Goal: Browse casually: Explore the website without a specific task or goal

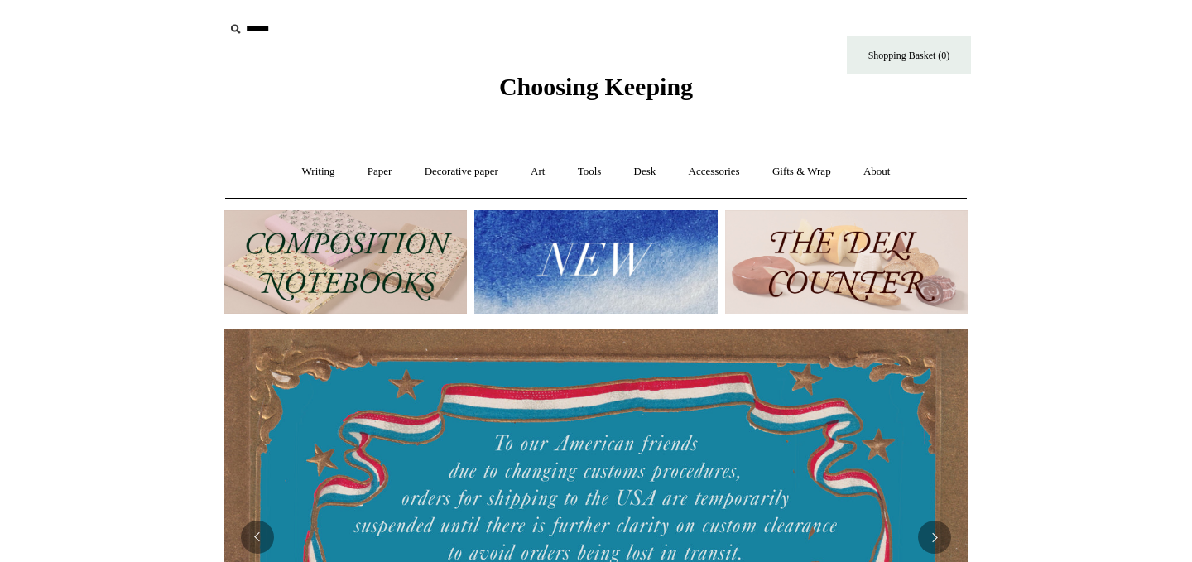
click at [350, 252] on img at bounding box center [345, 261] width 242 height 103
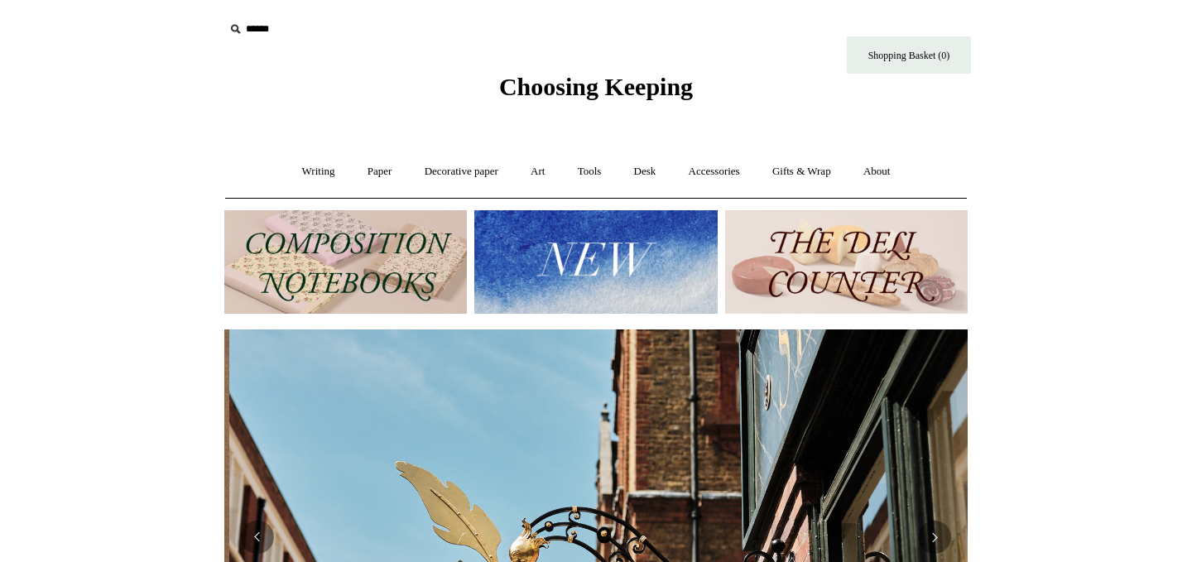
scroll to position [0, 743]
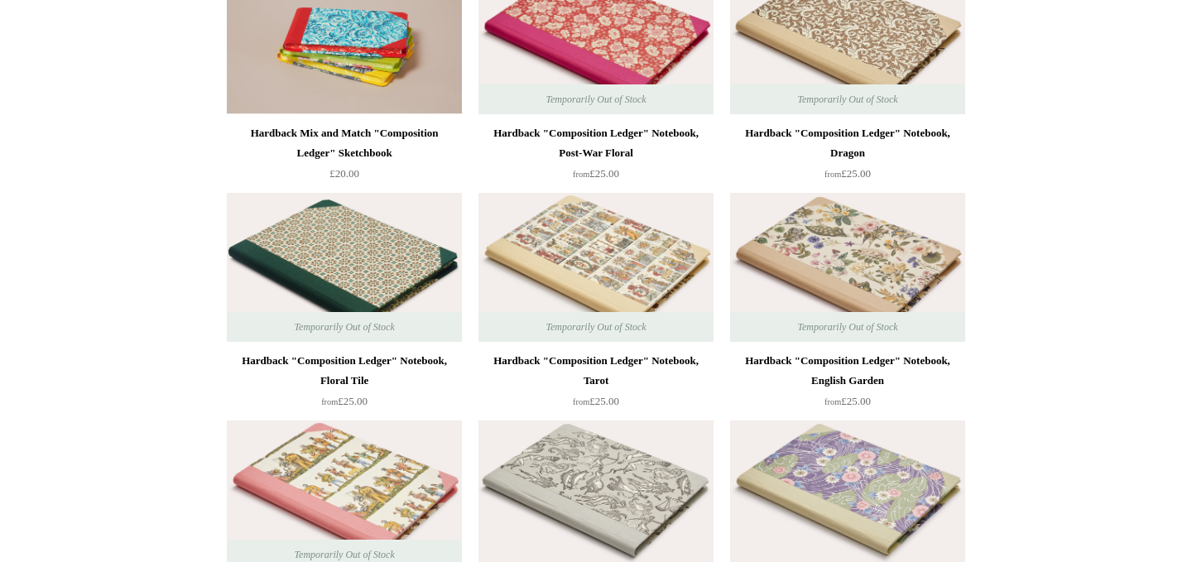
scroll to position [124, 0]
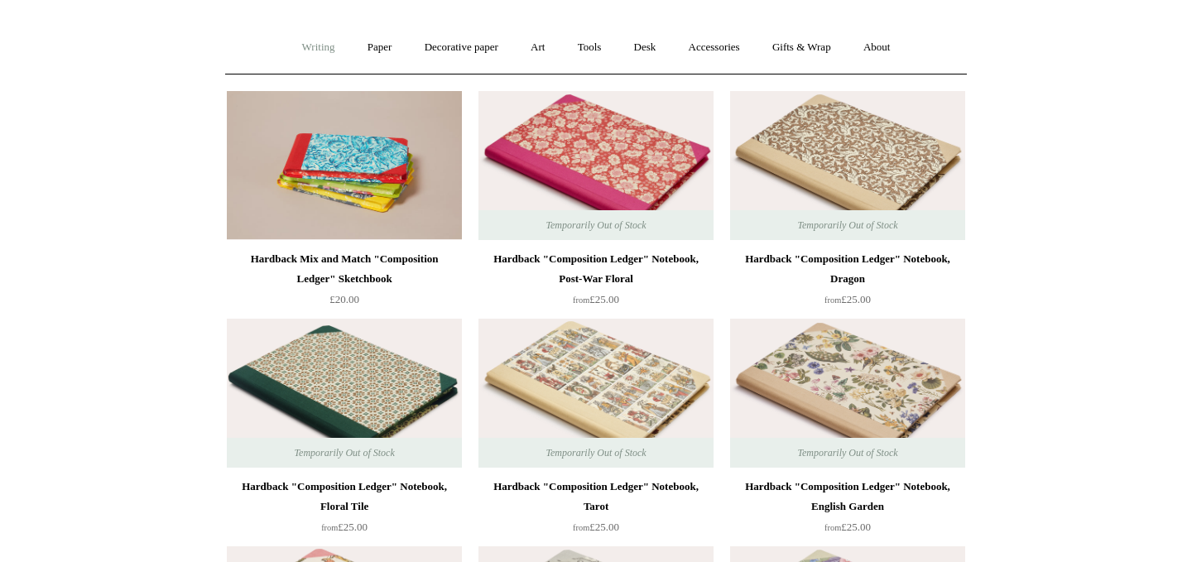
click at [327, 48] on link "Writing +" at bounding box center [318, 48] width 63 height 44
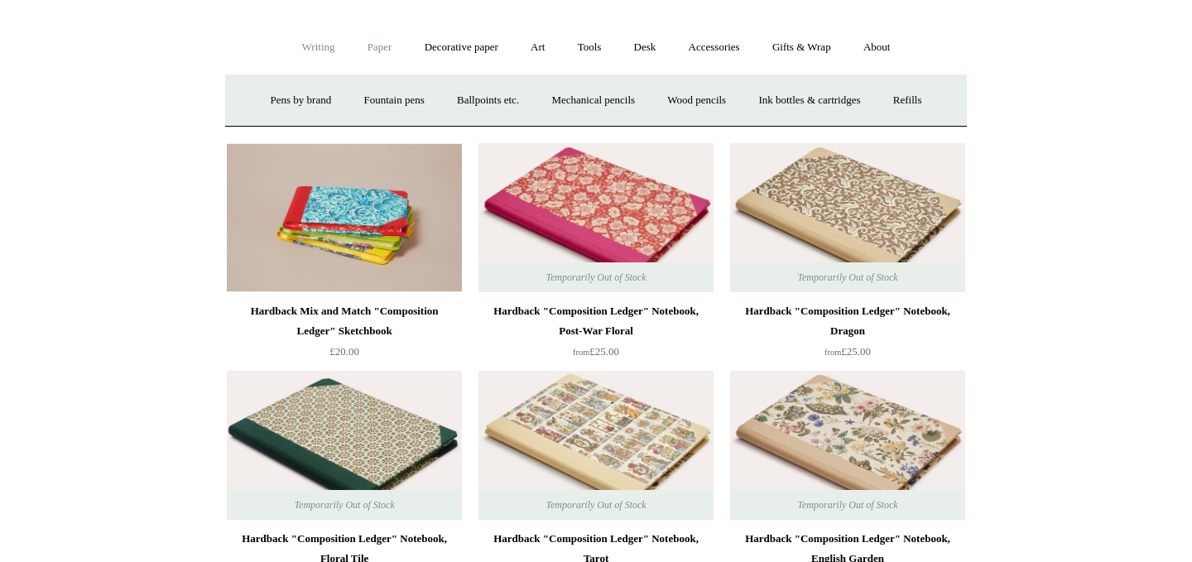
click at [374, 50] on link "Paper +" at bounding box center [380, 48] width 55 height 44
click at [374, 50] on link "Paper -" at bounding box center [380, 48] width 55 height 44
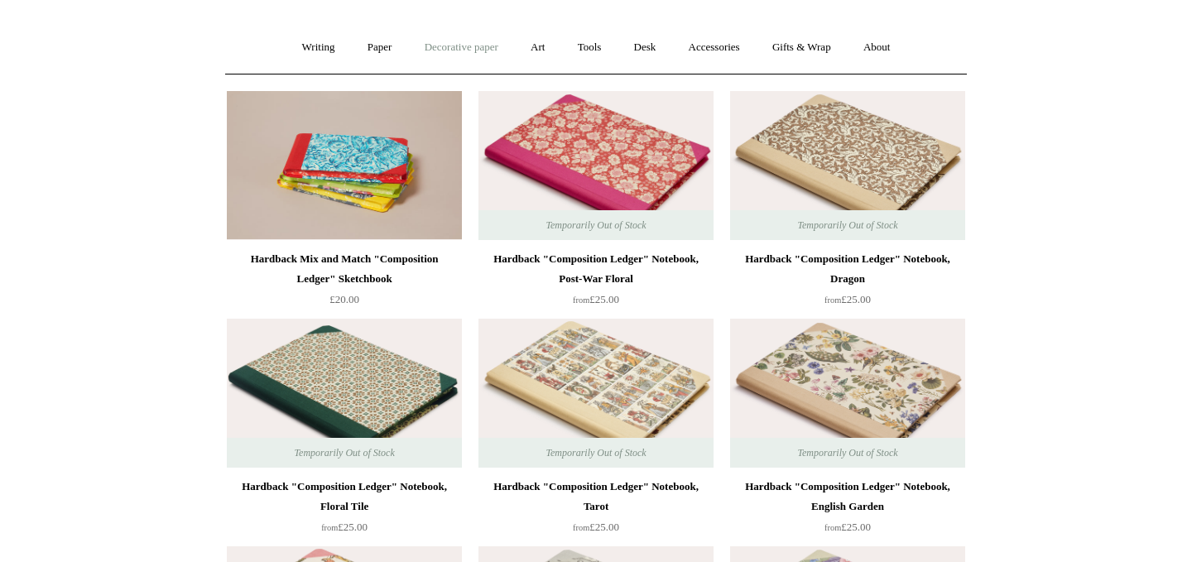
click at [451, 44] on link "Decorative paper +" at bounding box center [461, 48] width 103 height 44
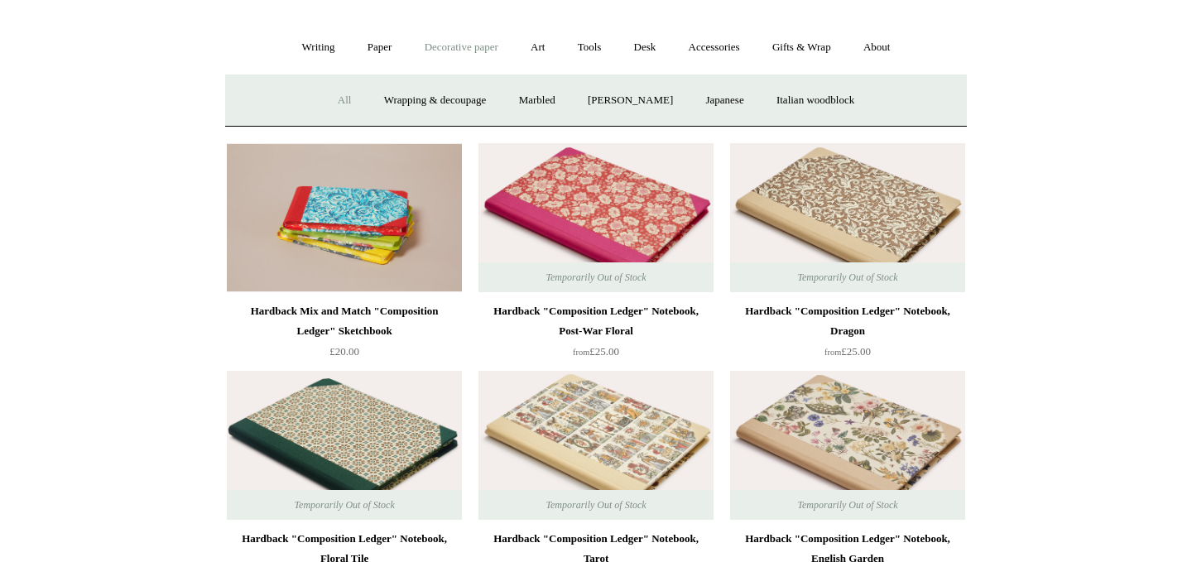
click at [326, 98] on link "All" at bounding box center [345, 101] width 44 height 44
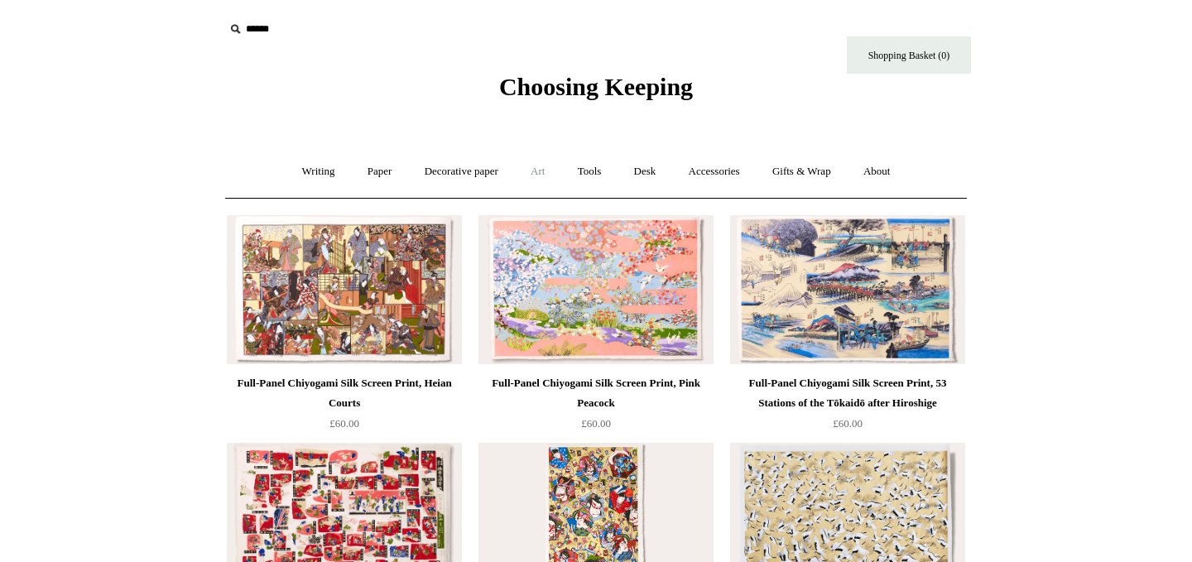
click at [540, 175] on link "Art +" at bounding box center [538, 172] width 44 height 44
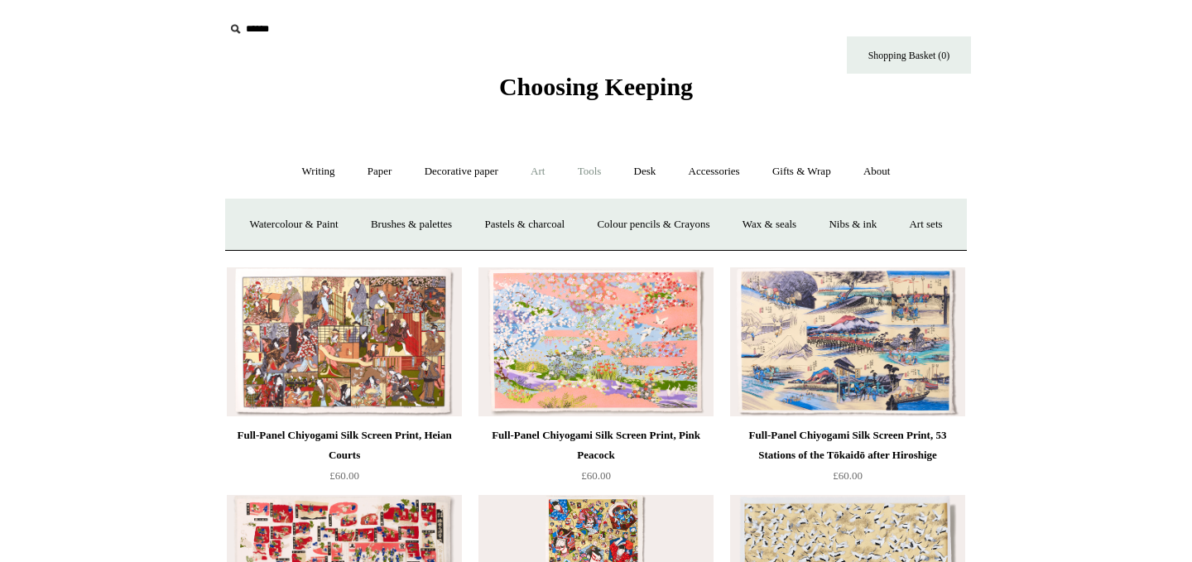
click at [590, 174] on link "Tools +" at bounding box center [590, 172] width 54 height 44
click at [590, 174] on link "Tools -" at bounding box center [590, 172] width 54 height 44
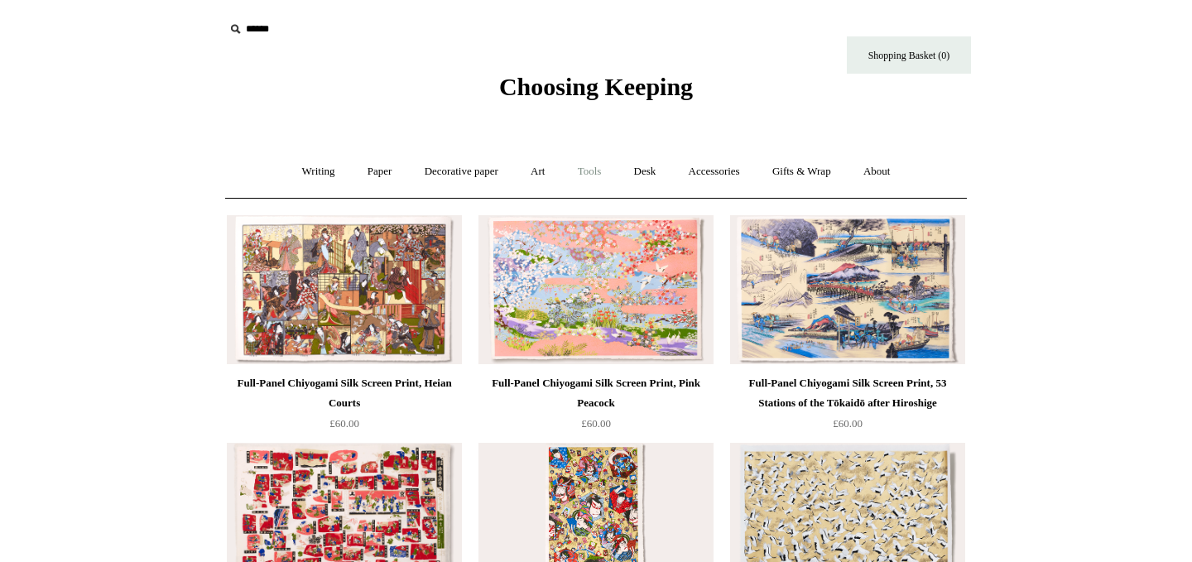
click at [590, 174] on link "Tools +" at bounding box center [590, 172] width 54 height 44
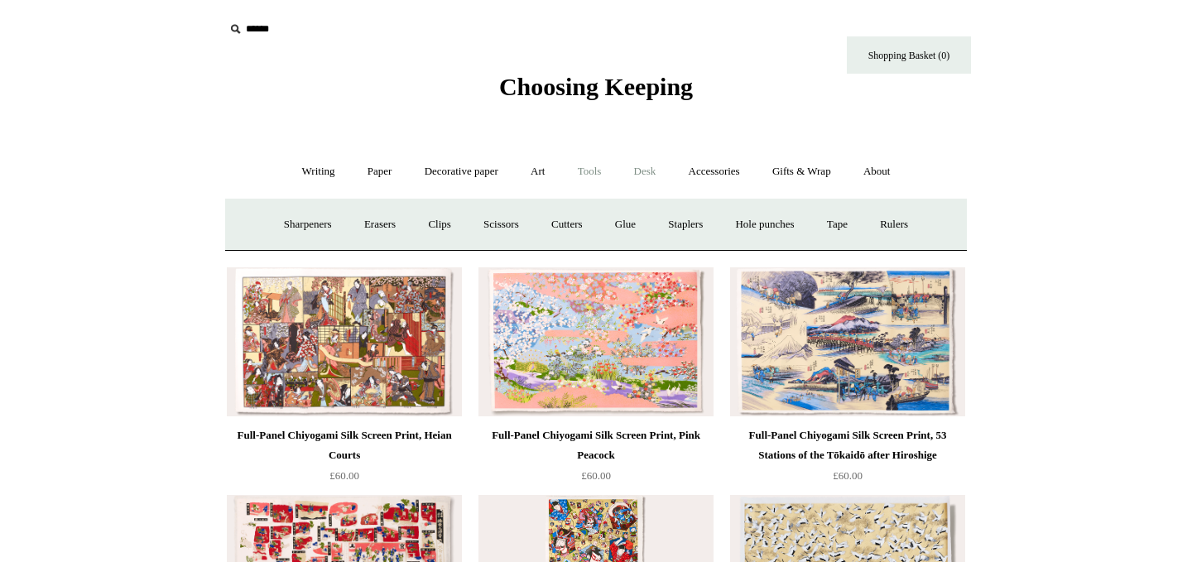
click at [654, 166] on link "Desk +" at bounding box center [645, 172] width 52 height 44
click at [402, 219] on link "Pen pots" at bounding box center [399, 225] width 66 height 44
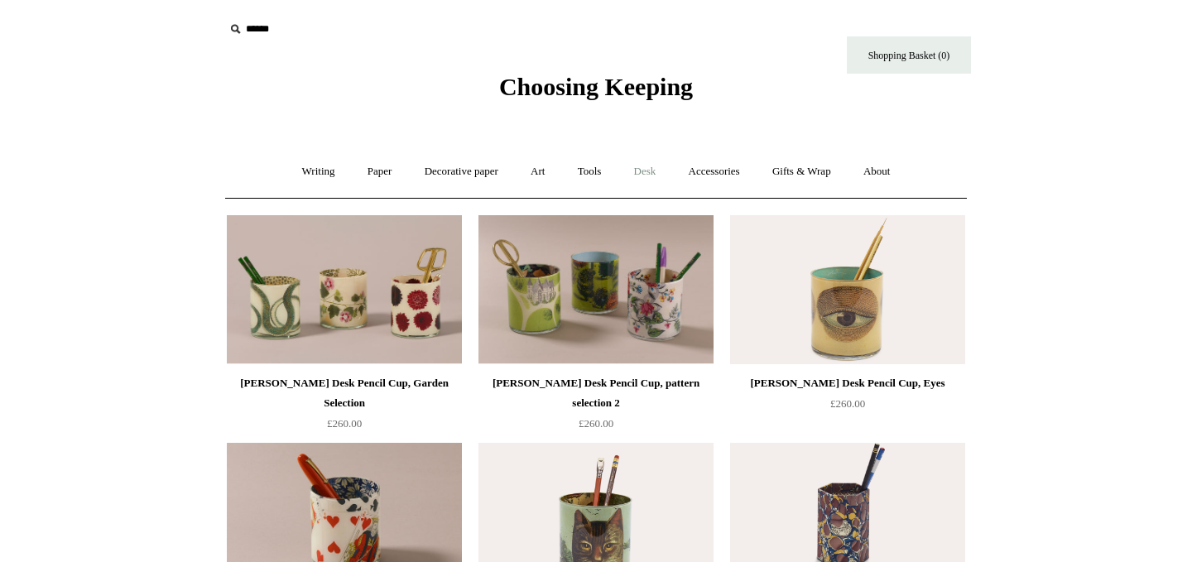
click at [646, 171] on link "Desk +" at bounding box center [645, 172] width 52 height 44
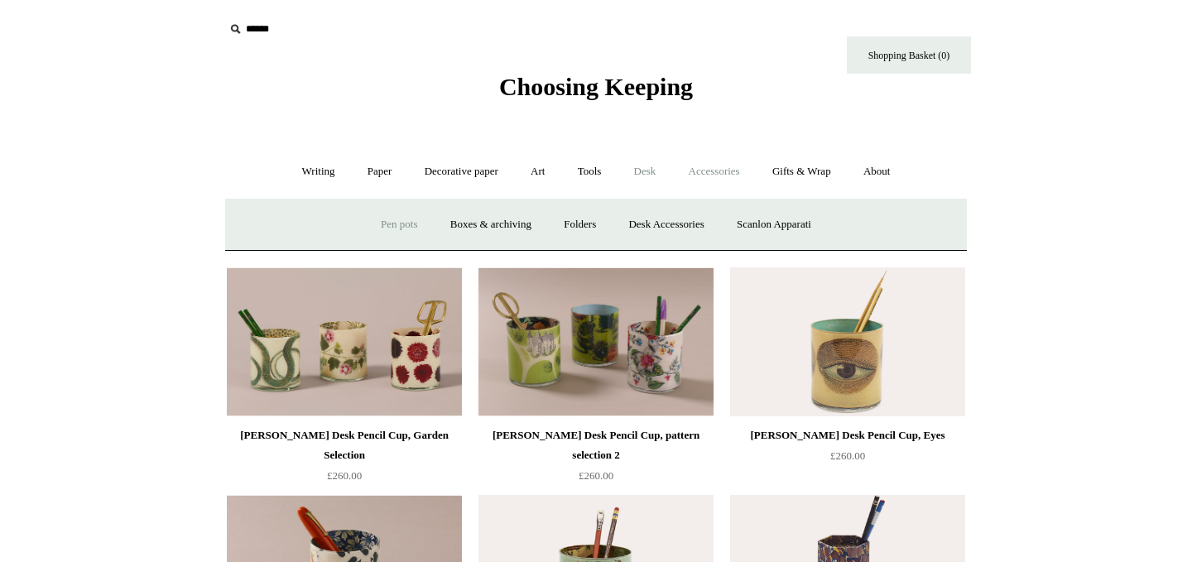
click at [722, 166] on link "Accessories +" at bounding box center [714, 172] width 81 height 44
click at [300, 180] on link "Writing +" at bounding box center [318, 172] width 63 height 44
click at [370, 175] on link "Paper +" at bounding box center [380, 172] width 55 height 44
click at [433, 226] on link "📆 Dated Diaries 📆" at bounding box center [466, 225] width 121 height 44
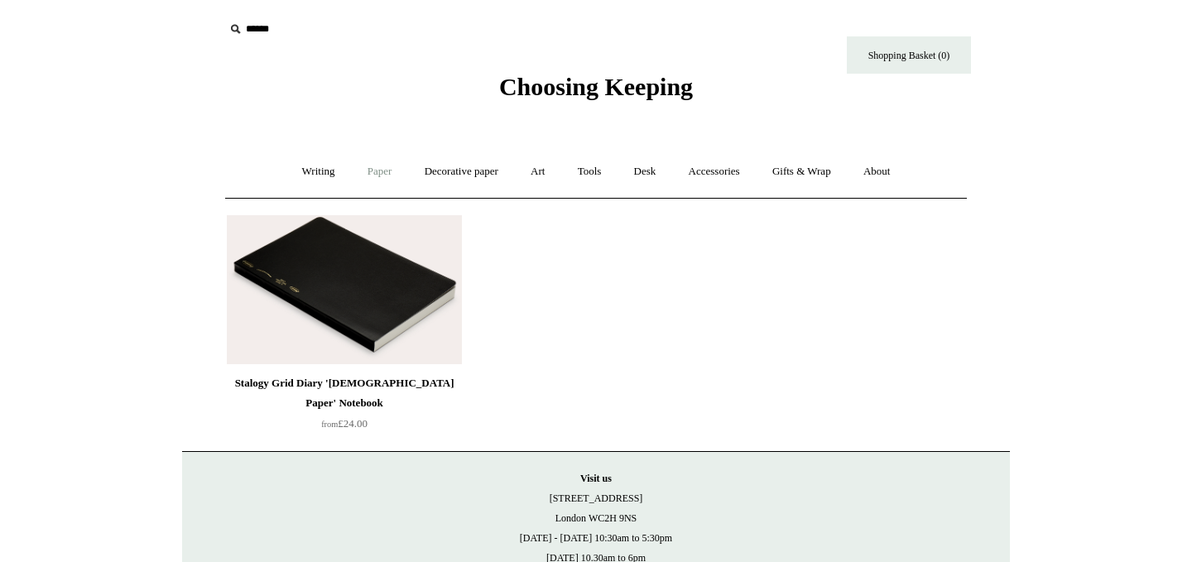
click at [362, 167] on link "Paper +" at bounding box center [380, 172] width 55 height 44
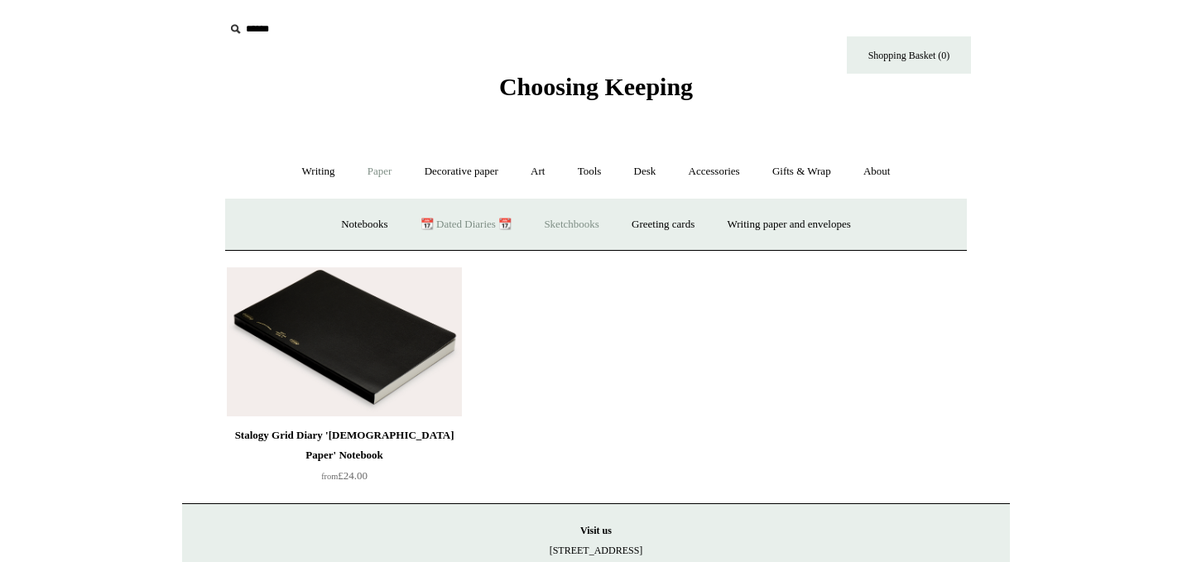
click at [555, 221] on link "Sketchbooks +" at bounding box center [571, 225] width 84 height 44
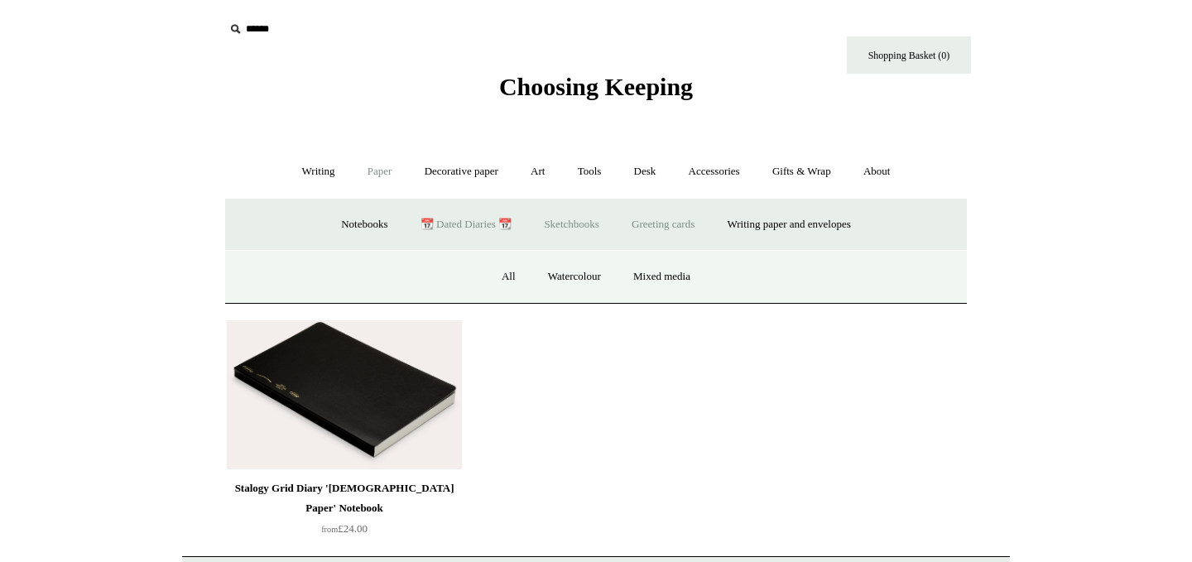
click at [645, 233] on link "Greeting cards +" at bounding box center [663, 225] width 93 height 44
click at [318, 272] on link "Birthday 🎁" at bounding box center [332, 277] width 84 height 44
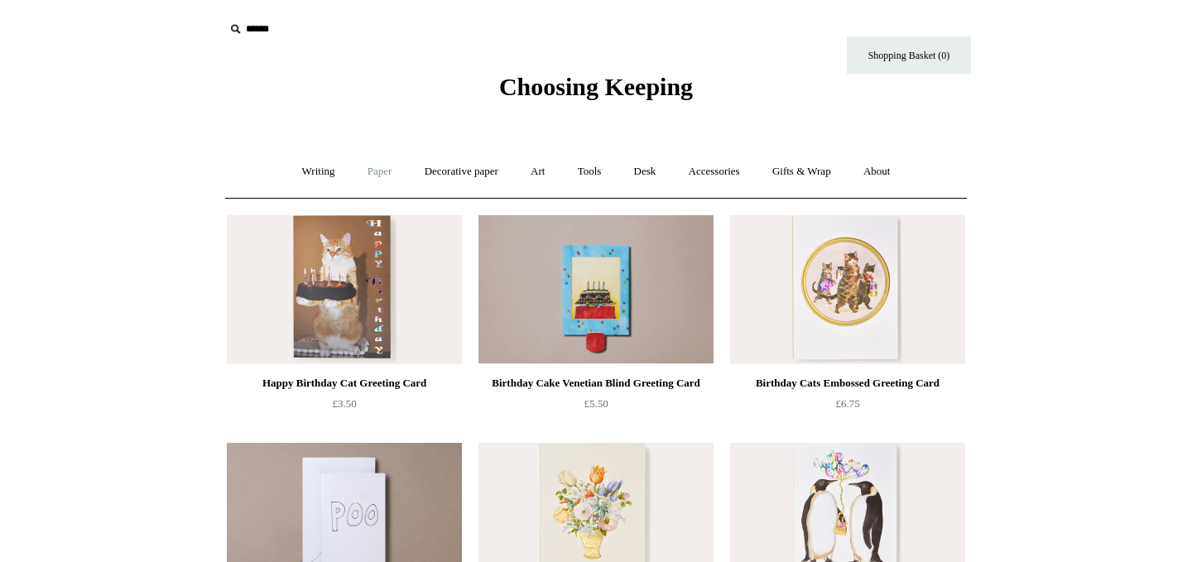
click at [375, 176] on link "Paper +" at bounding box center [380, 172] width 55 height 44
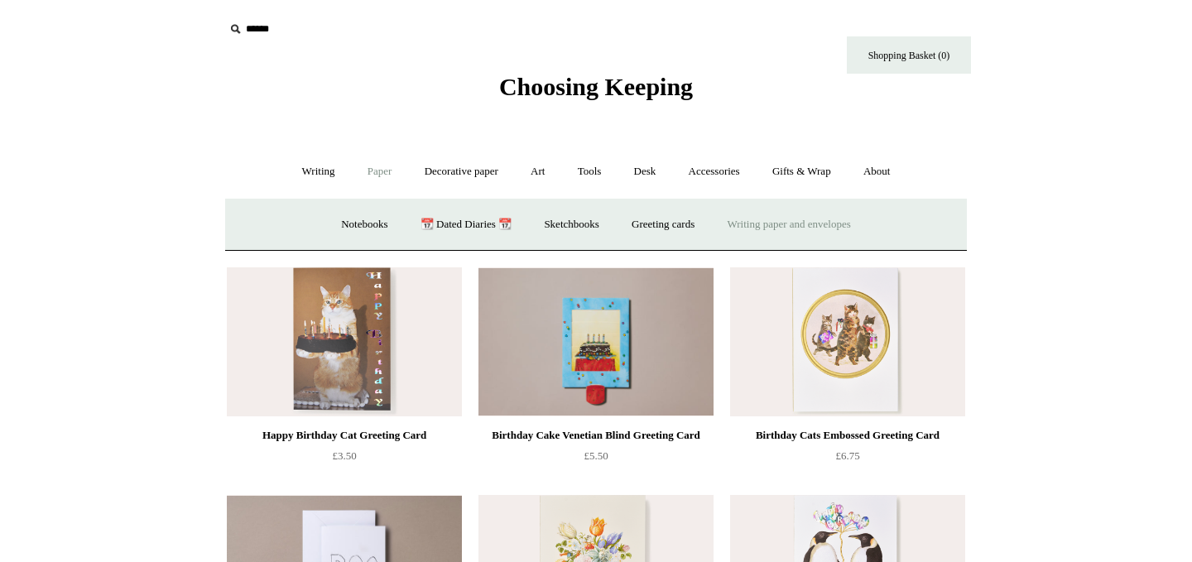
click at [792, 221] on link "Writing paper and envelopes +" at bounding box center [789, 225] width 153 height 44
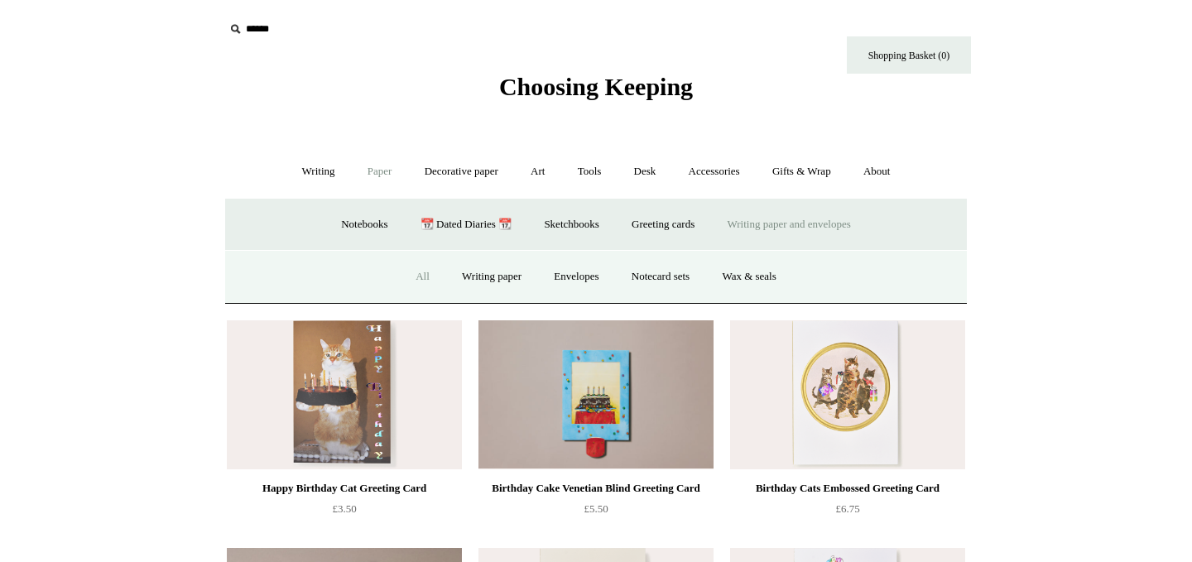
click at [415, 273] on link "All" at bounding box center [423, 277] width 44 height 44
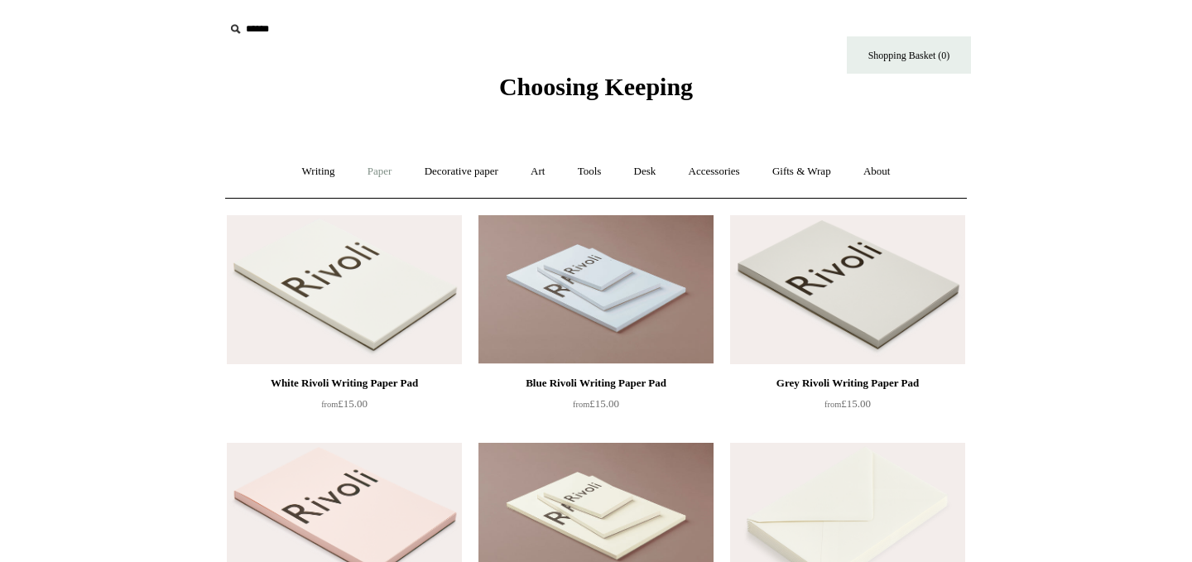
click at [369, 176] on link "Paper +" at bounding box center [380, 172] width 55 height 44
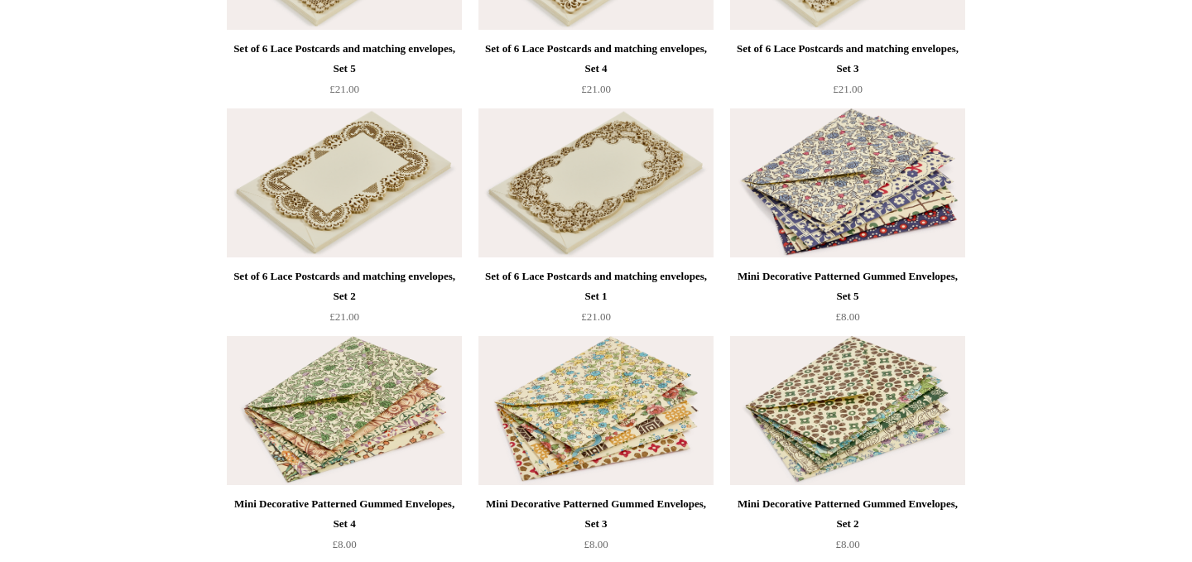
scroll to position [3123, 0]
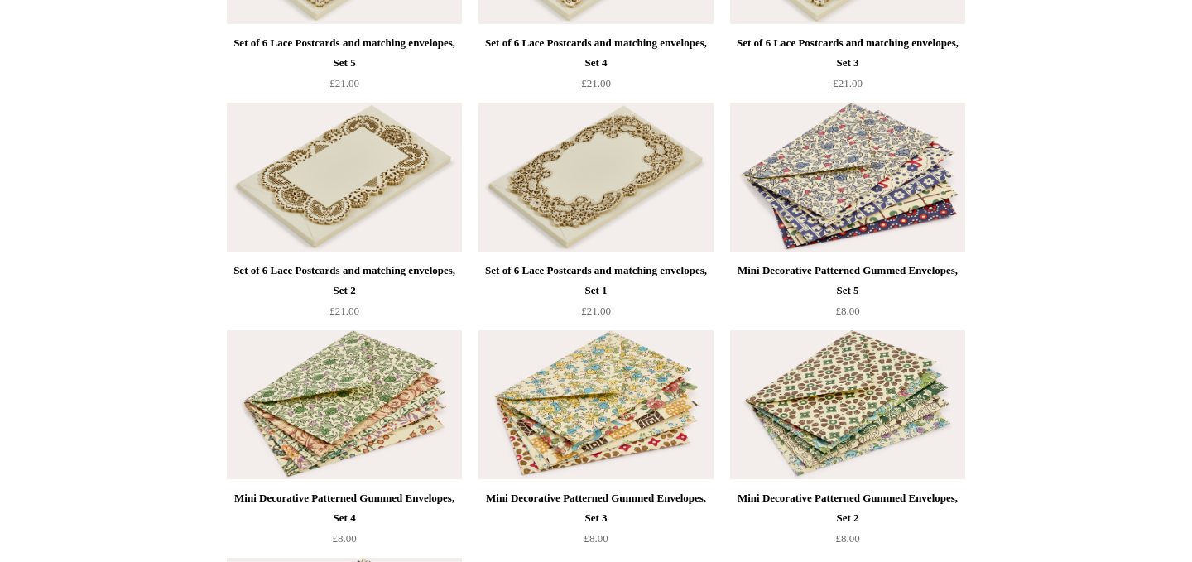
click at [345, 222] on img at bounding box center [344, 177] width 235 height 149
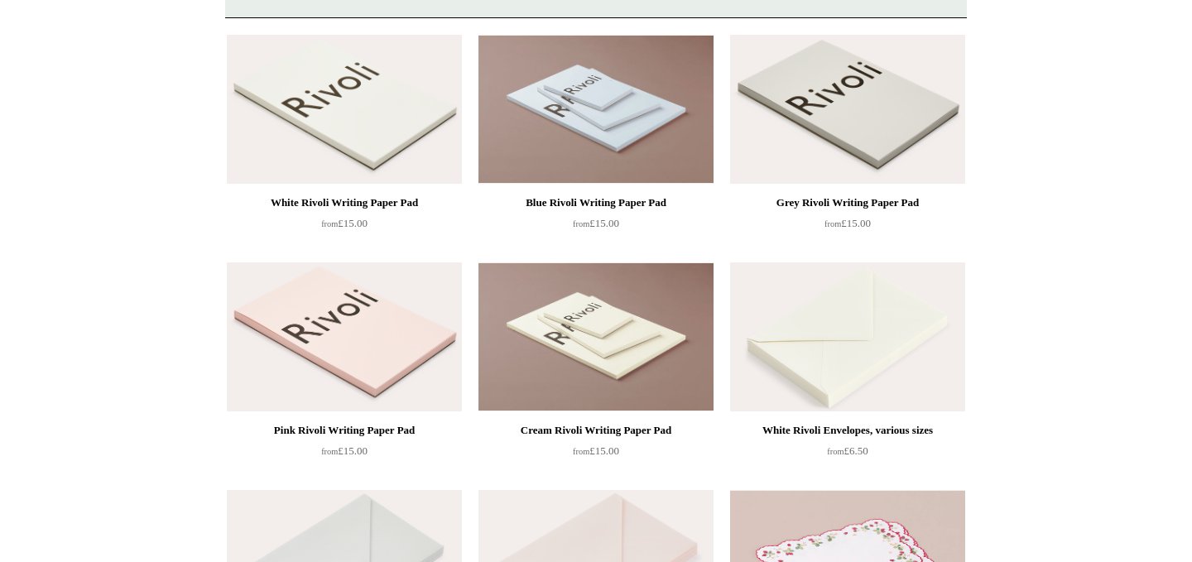
scroll to position [0, 0]
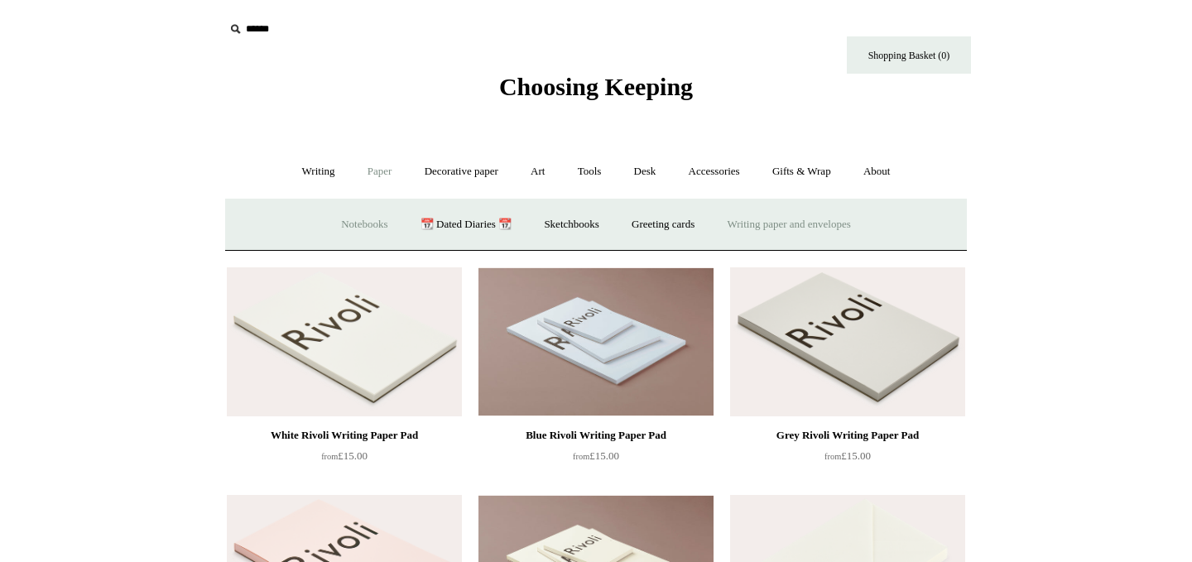
click at [350, 221] on link "Notebooks +" at bounding box center [364, 225] width 76 height 44
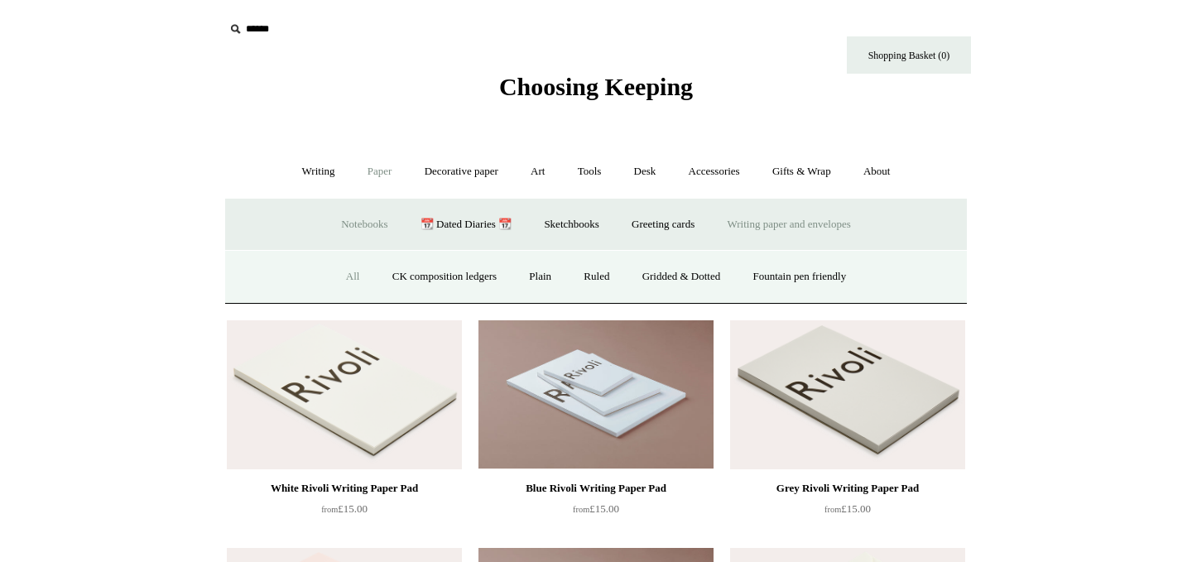
click at [338, 277] on link "All" at bounding box center [353, 277] width 44 height 44
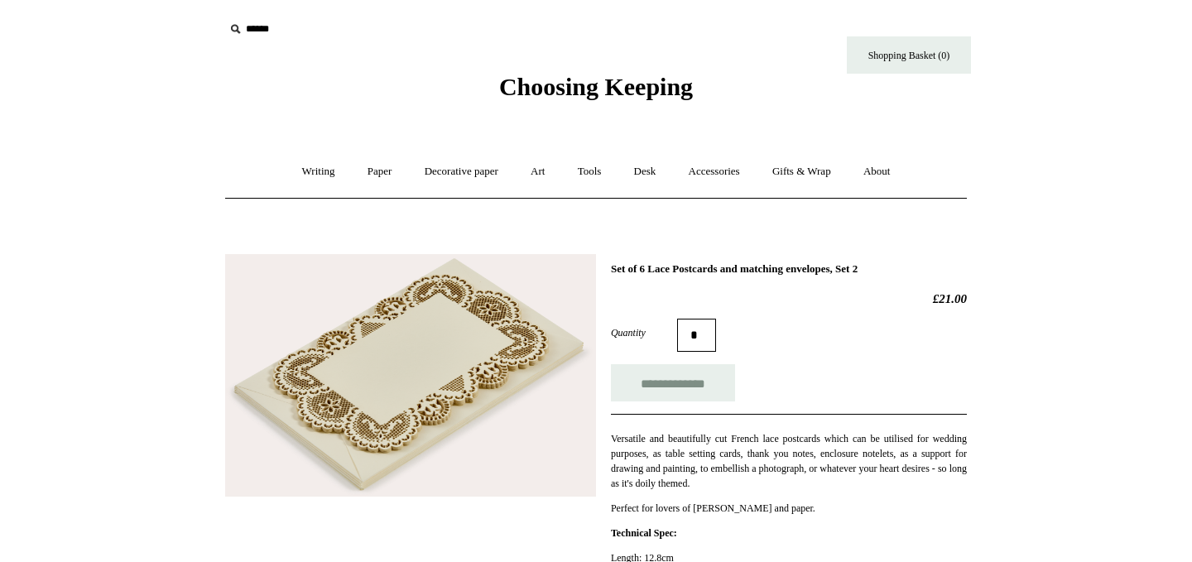
scroll to position [128, 0]
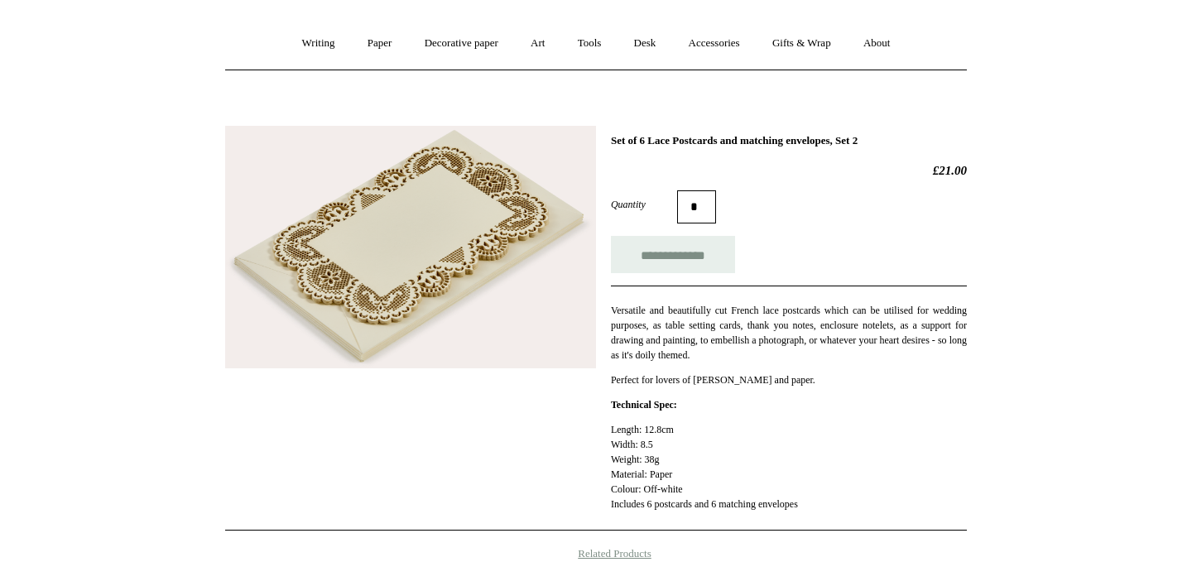
click at [352, 236] on img at bounding box center [410, 247] width 371 height 242
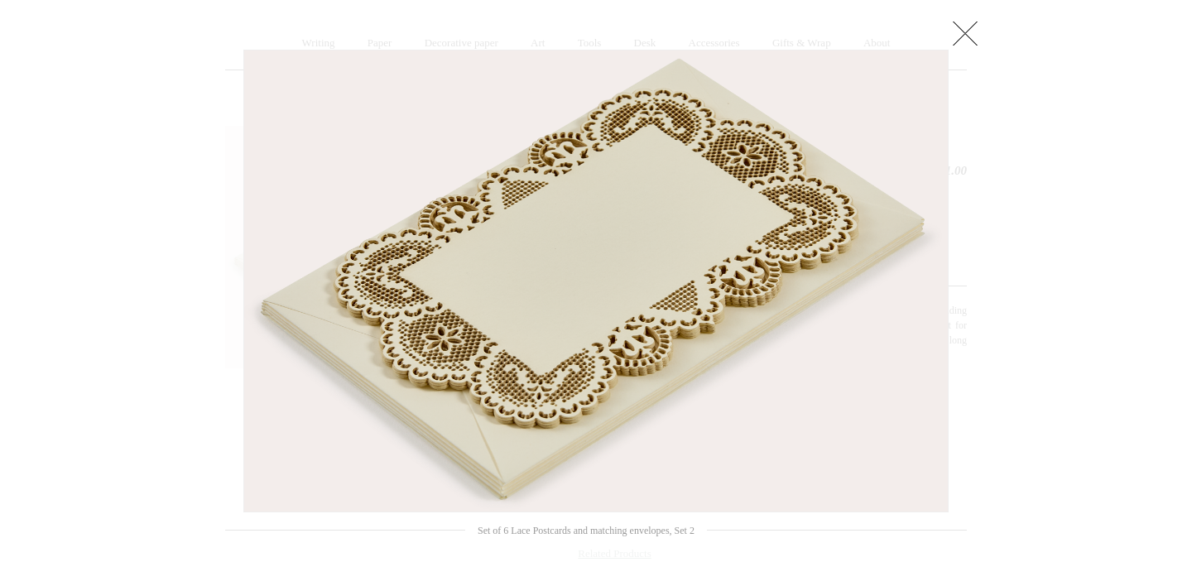
click at [957, 34] on link at bounding box center [964, 33] width 33 height 33
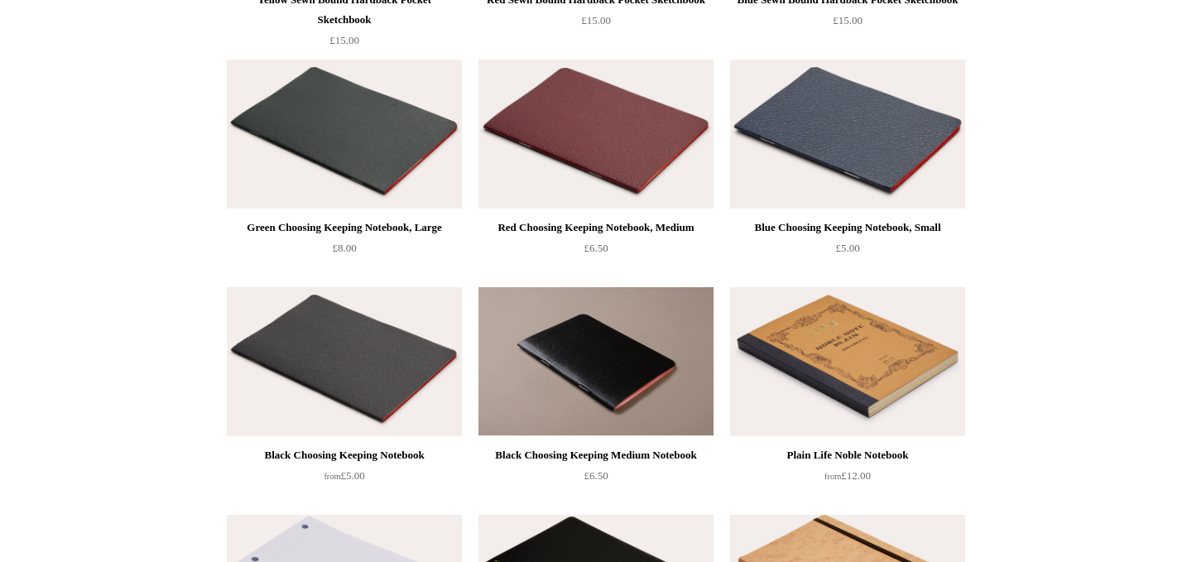
scroll to position [2801, 0]
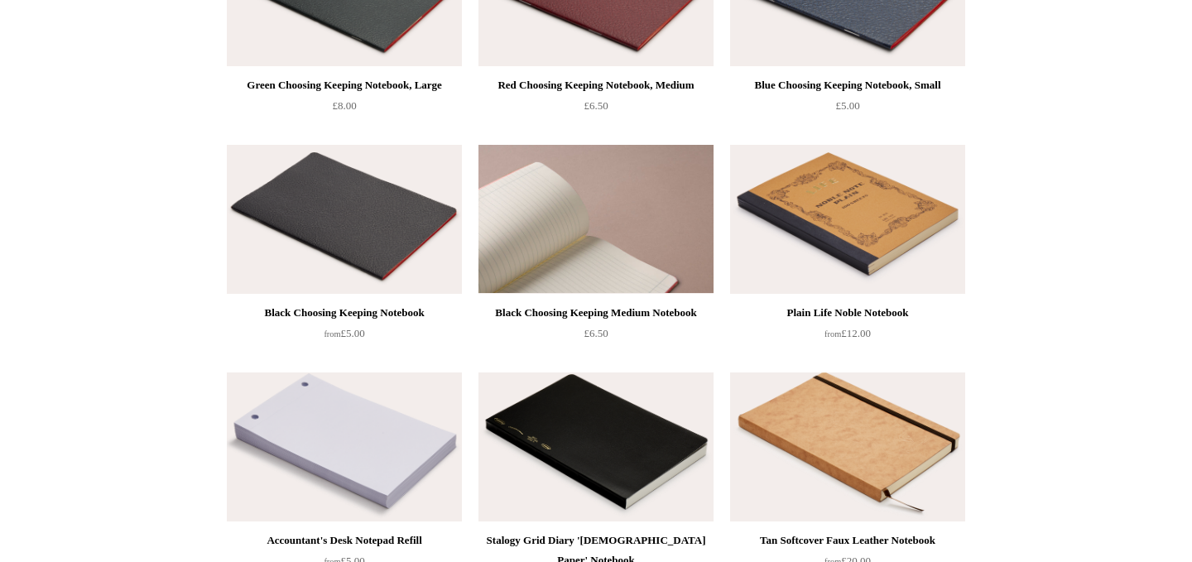
click at [581, 235] on img at bounding box center [595, 219] width 235 height 149
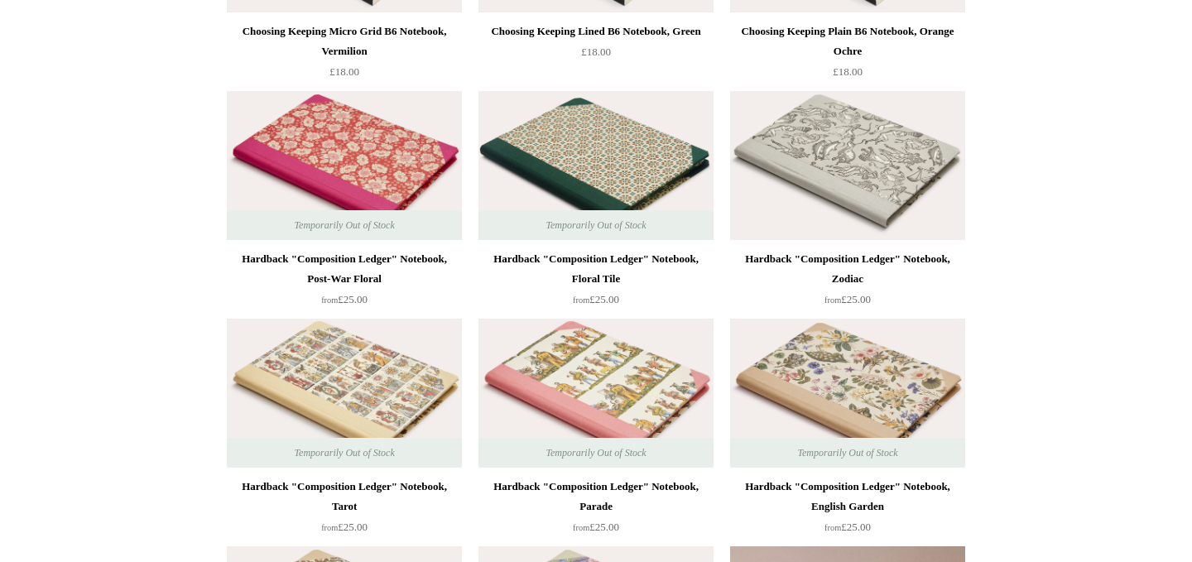
scroll to position [0, 0]
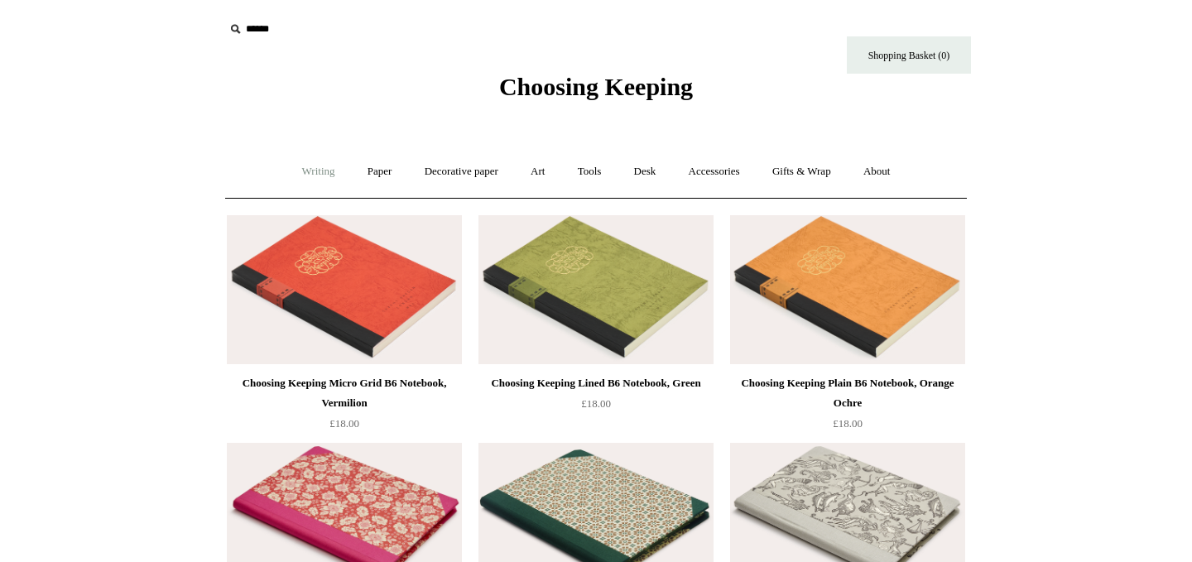
click at [311, 172] on link "Writing +" at bounding box center [318, 172] width 63 height 44
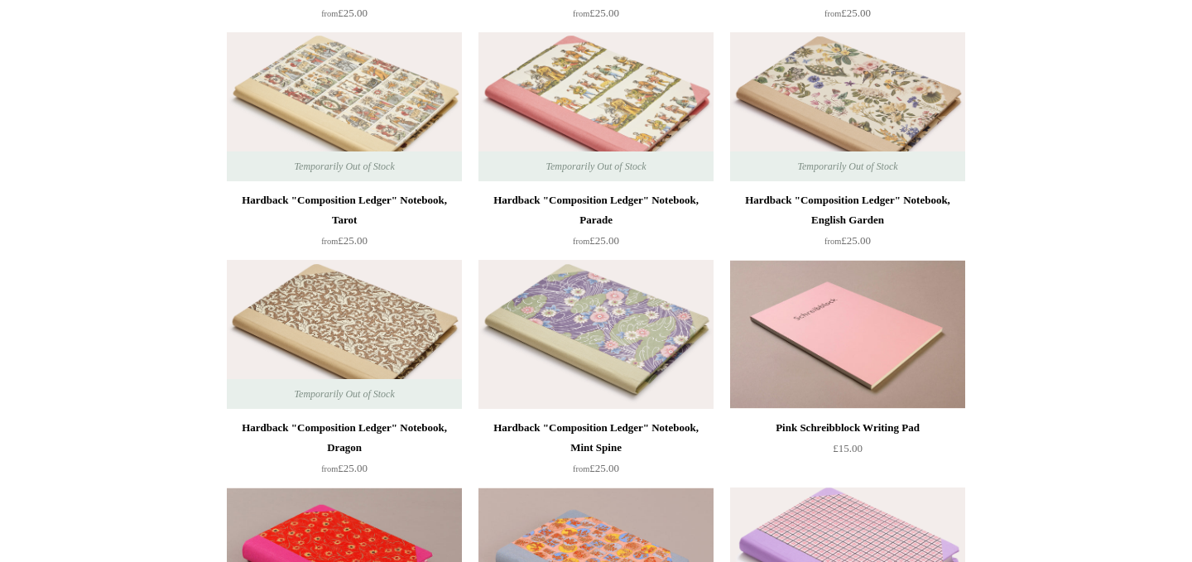
scroll to position [703, 0]
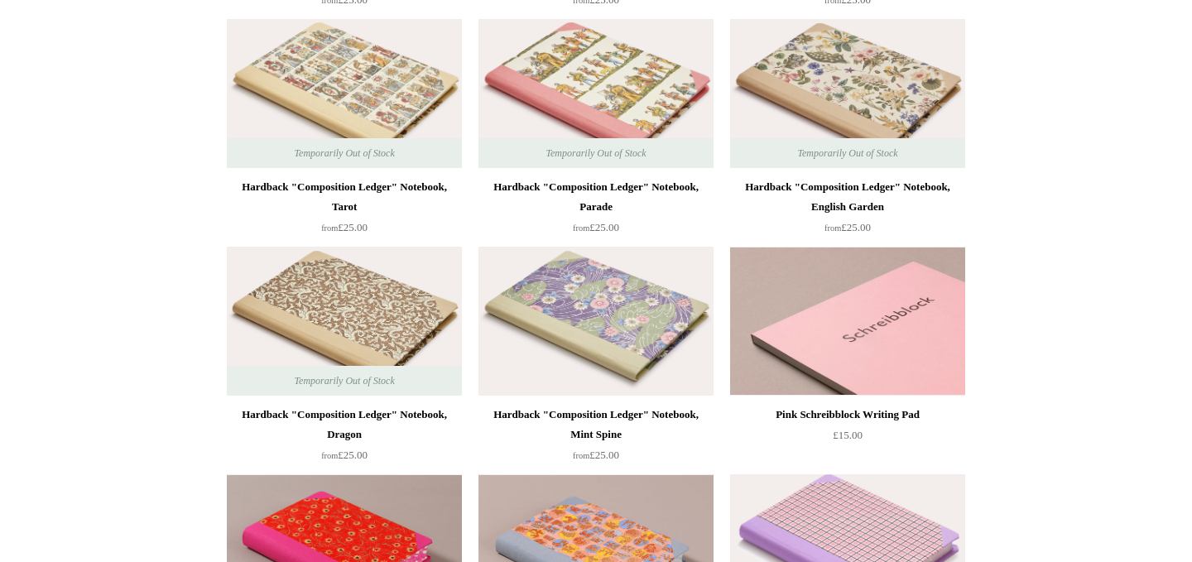
click at [809, 345] on img at bounding box center [847, 321] width 235 height 149
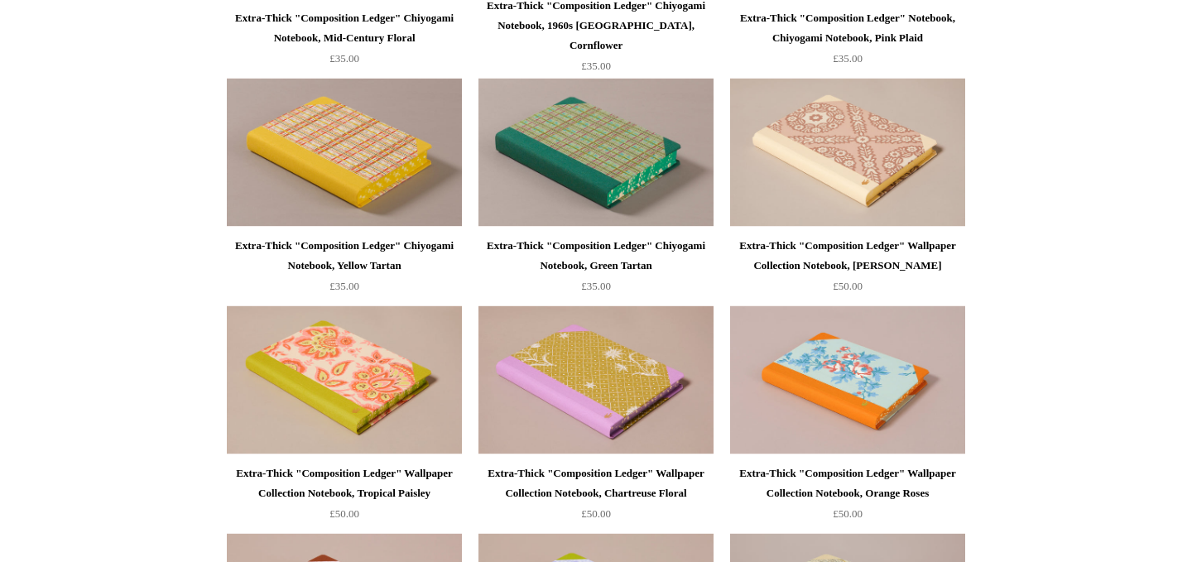
scroll to position [0, 0]
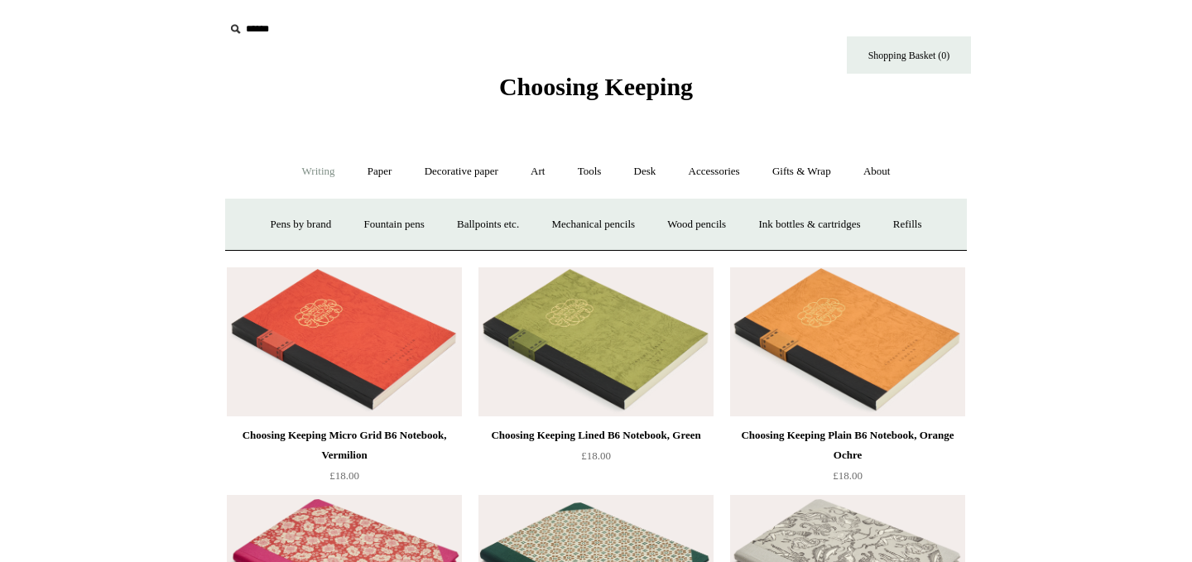
click at [560, 84] on span "Choosing Keeping" at bounding box center [596, 86] width 194 height 27
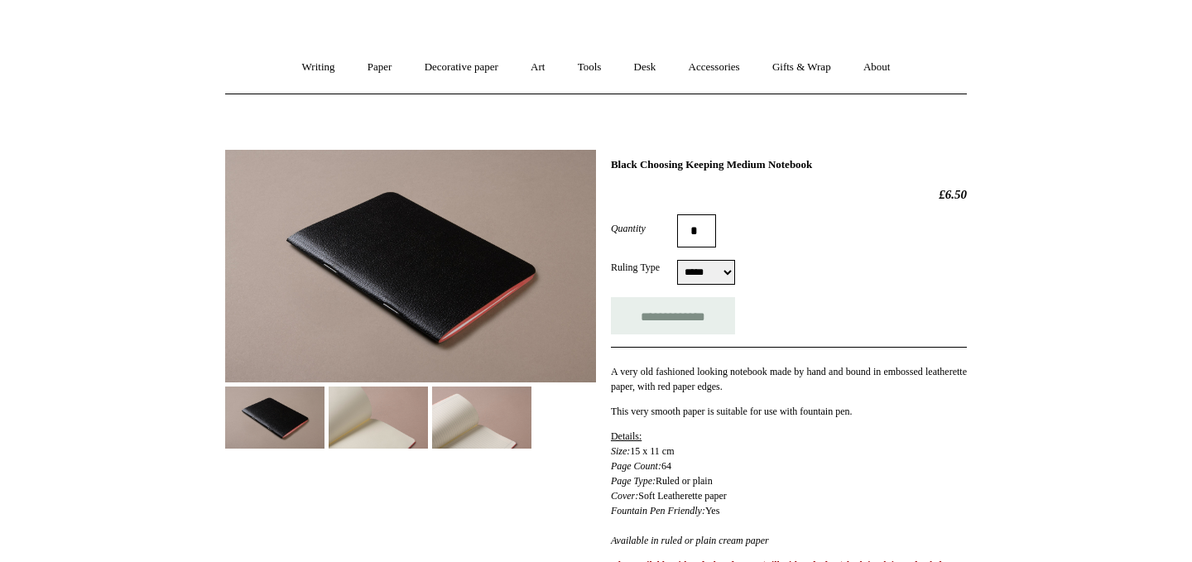
scroll to position [167, 0]
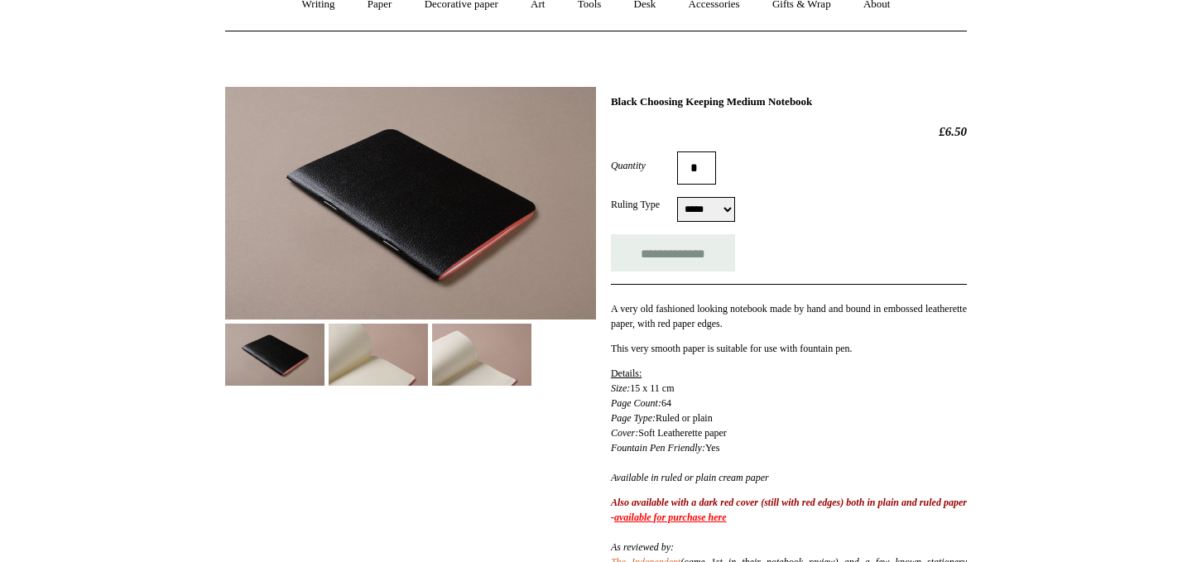
click at [445, 362] on img at bounding box center [481, 355] width 99 height 62
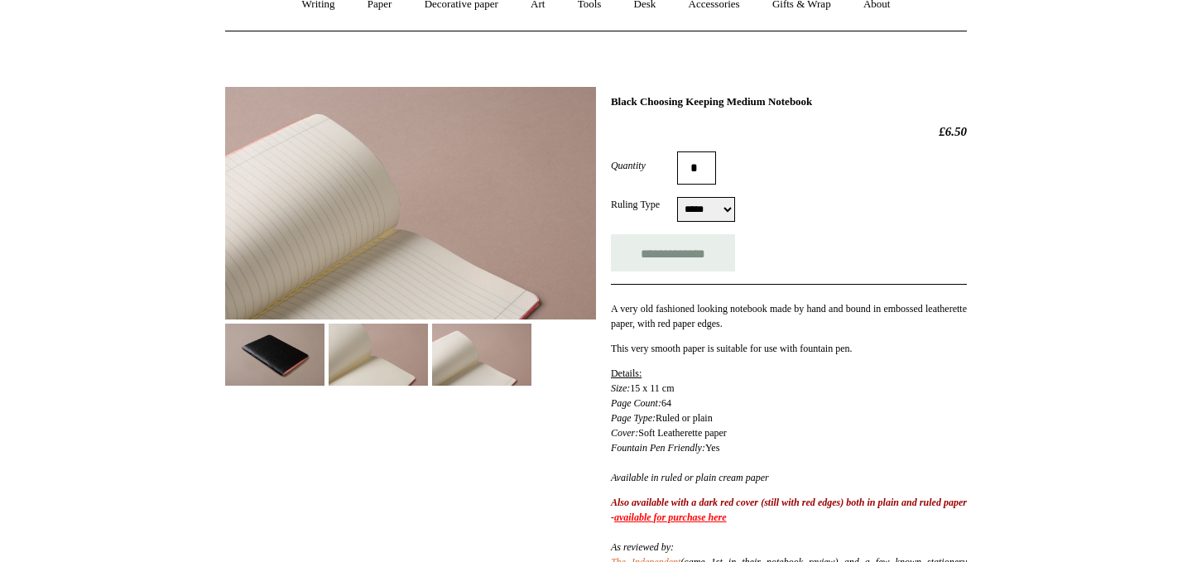
click at [350, 354] on img at bounding box center [378, 355] width 99 height 62
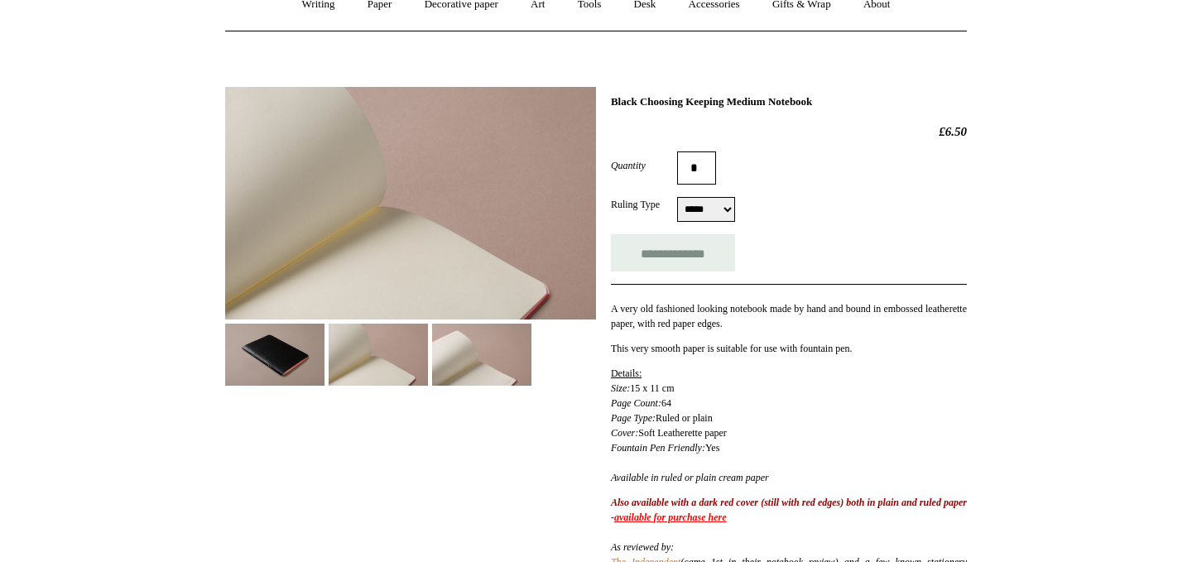
click at [276, 354] on img at bounding box center [274, 355] width 99 height 62
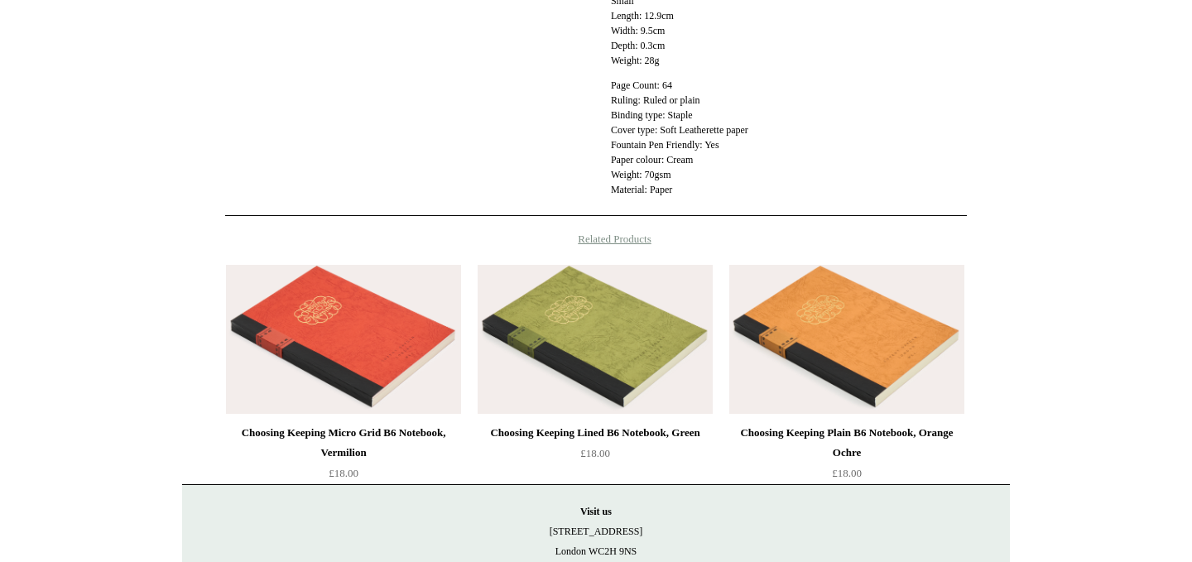
scroll to position [1024, 0]
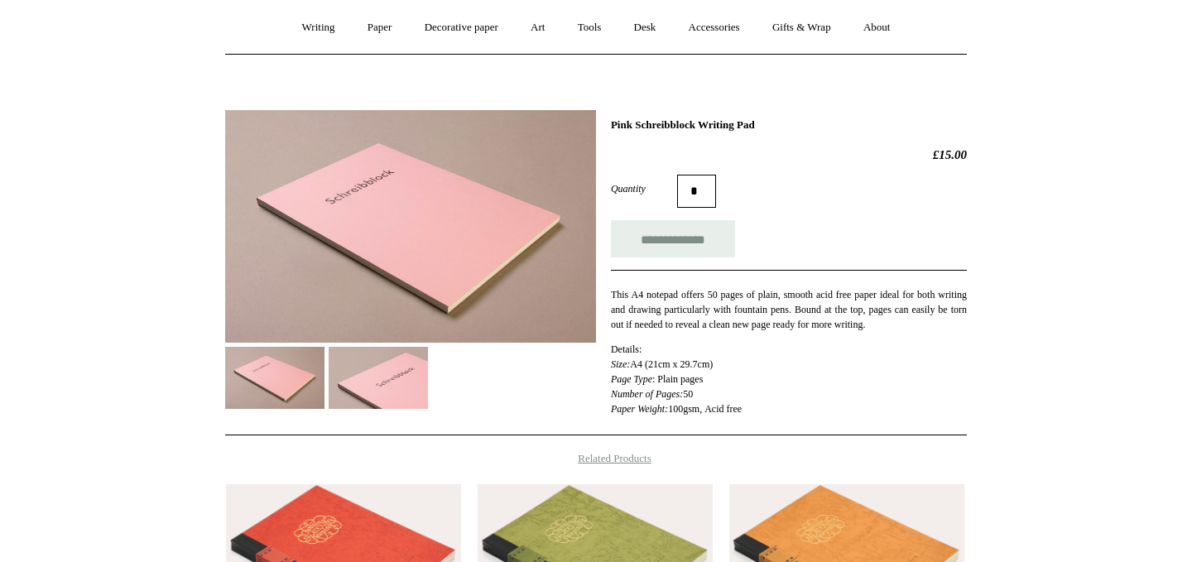
scroll to position [179, 0]
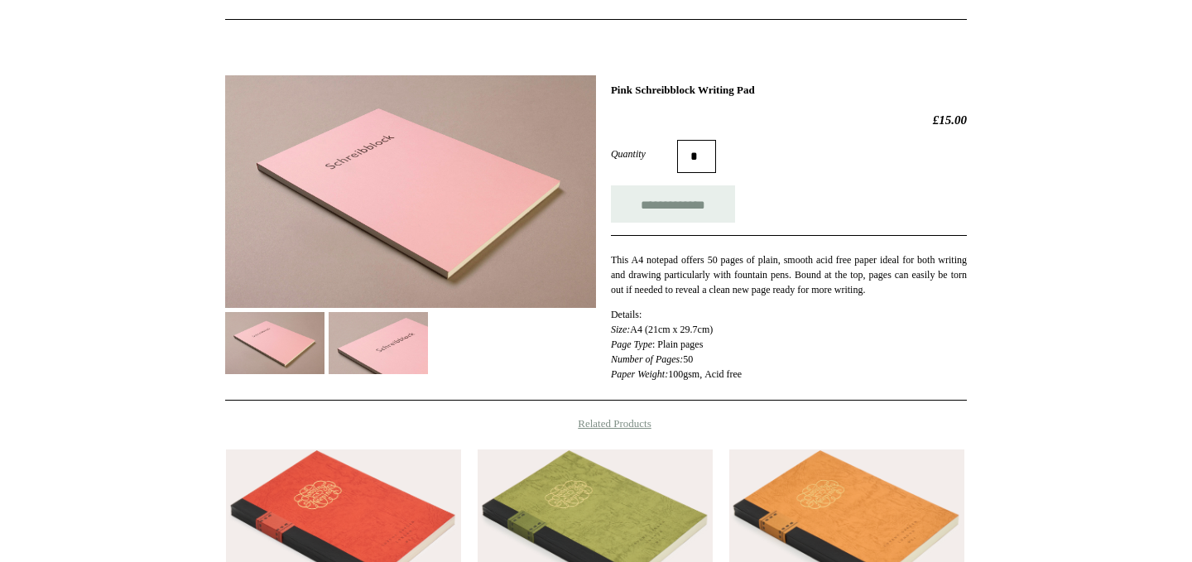
click at [371, 362] on img at bounding box center [378, 343] width 99 height 62
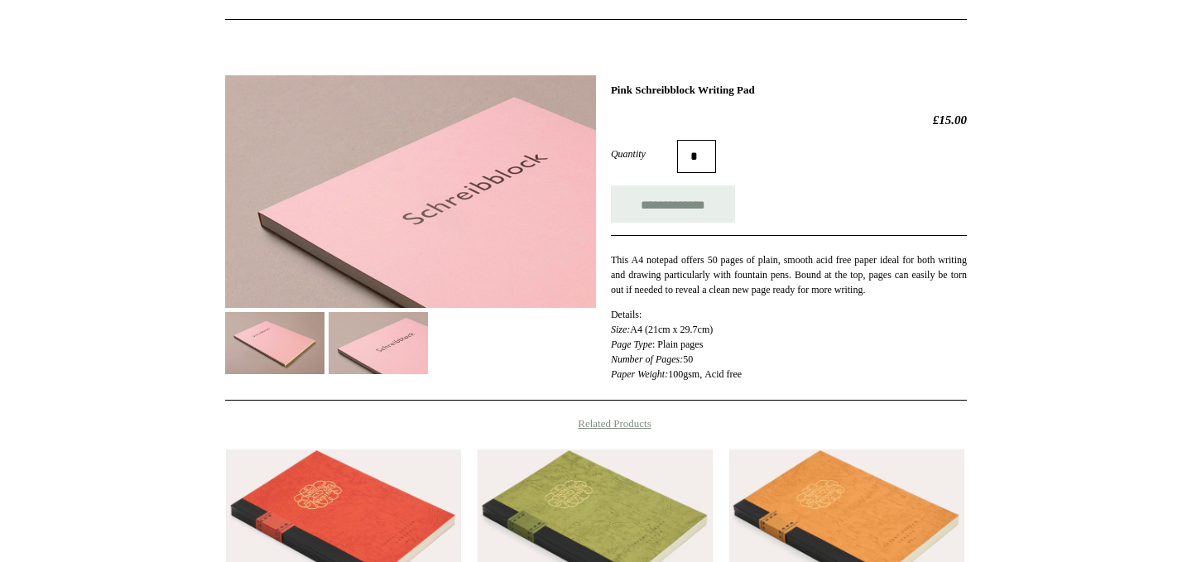
click at [276, 369] on img at bounding box center [274, 343] width 99 height 62
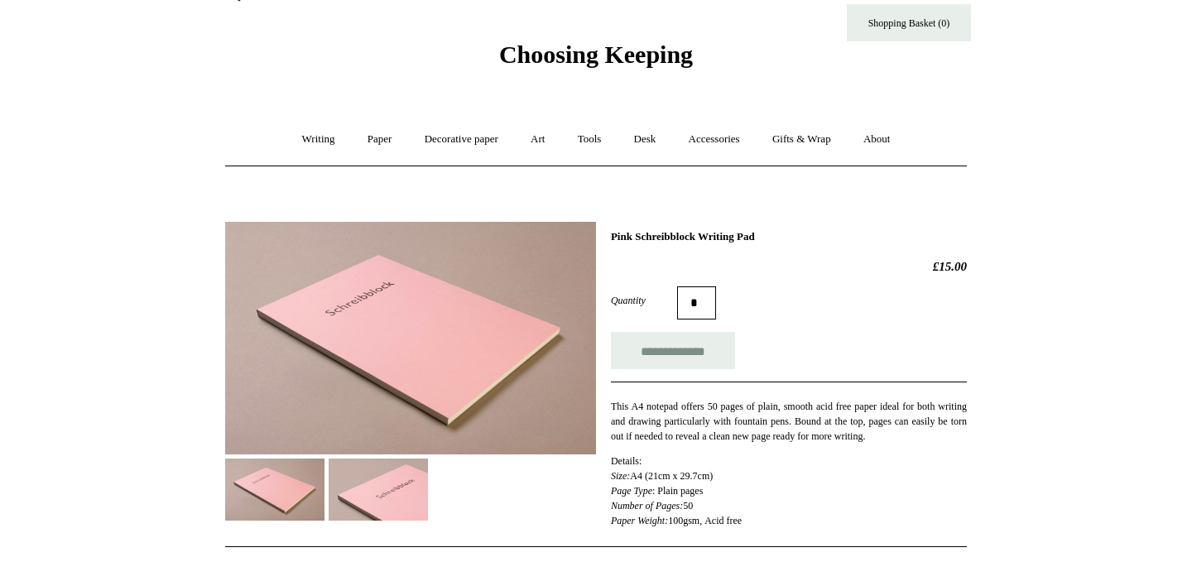
scroll to position [31, 0]
